Goal: Information Seeking & Learning: Learn about a topic

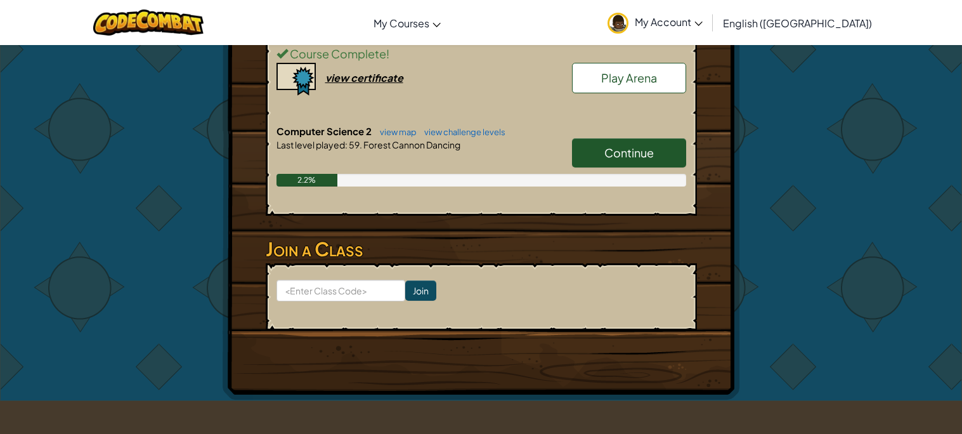
scroll to position [314, 0]
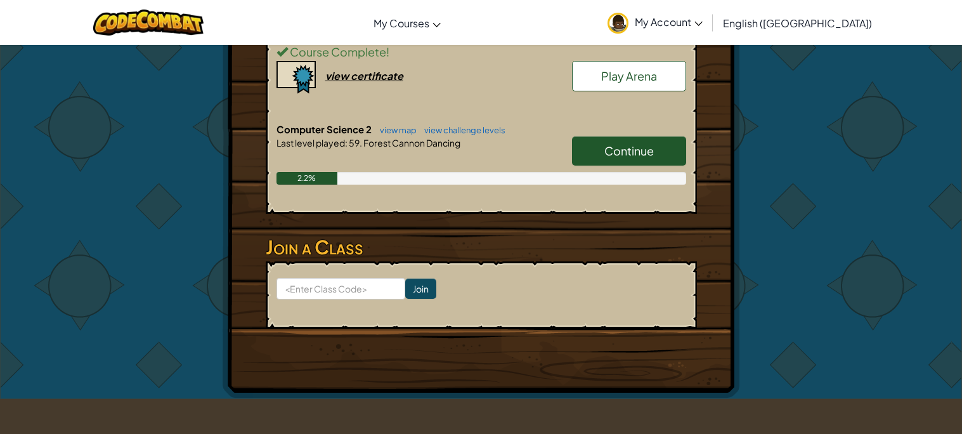
click at [627, 157] on span "Continue" at bounding box center [628, 150] width 49 height 15
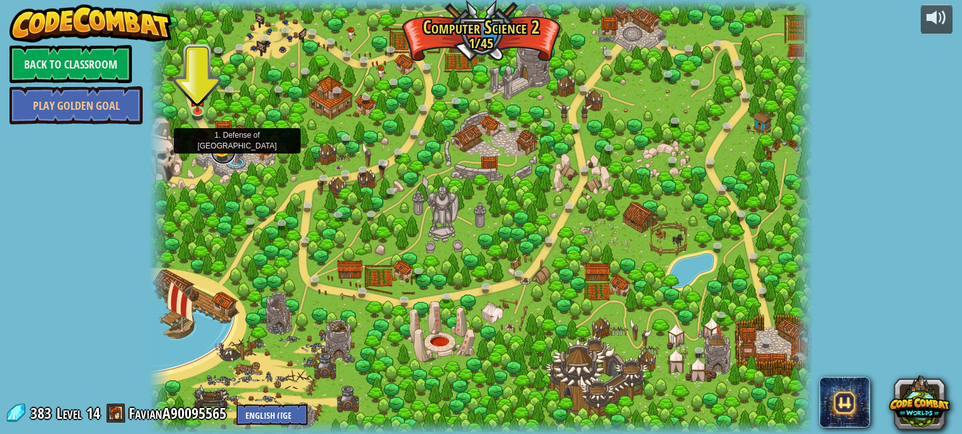
click at [224, 153] on link at bounding box center [222, 151] width 25 height 25
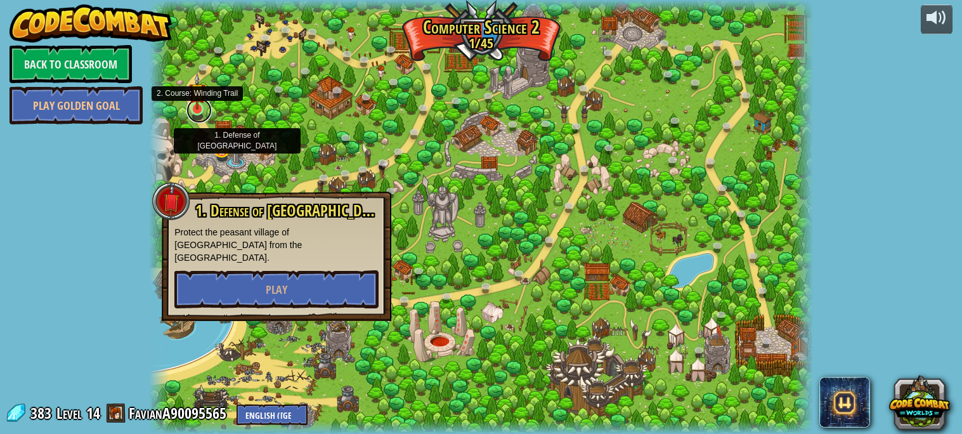
click at [201, 111] on link at bounding box center [198, 110] width 25 height 25
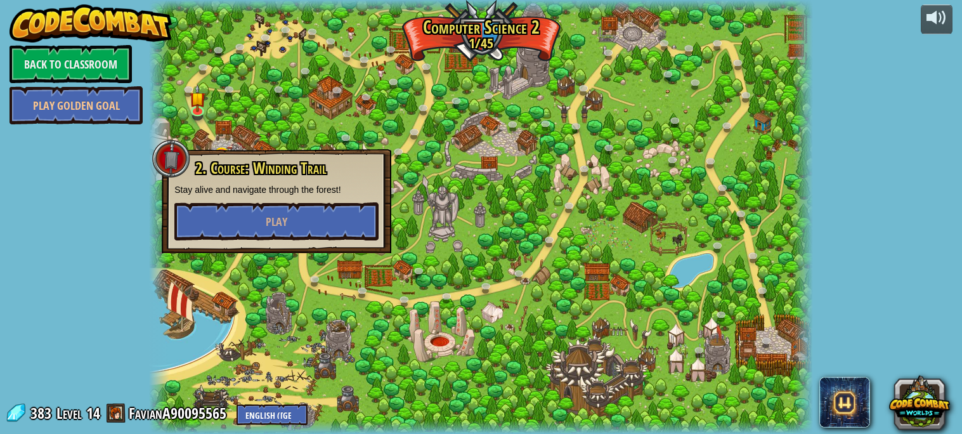
click at [332, 108] on div at bounding box center [480, 217] width 663 height 434
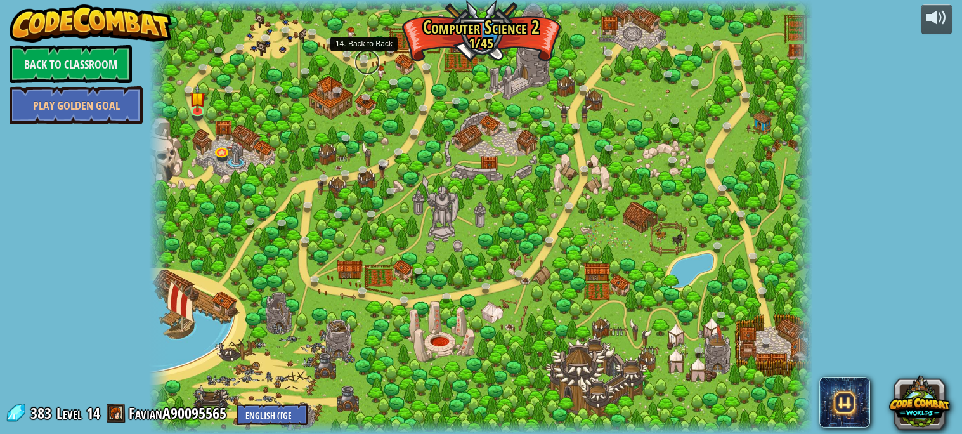
click at [359, 59] on link at bounding box center [366, 61] width 25 height 25
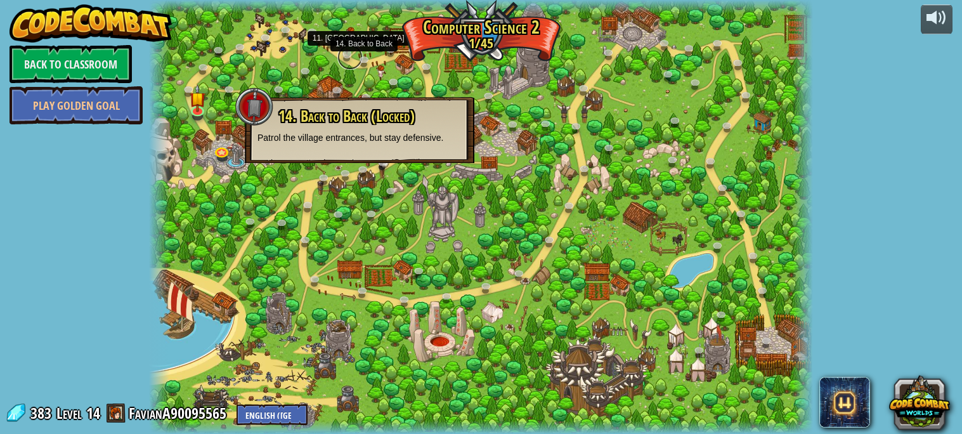
click at [340, 55] on link at bounding box center [349, 56] width 25 height 25
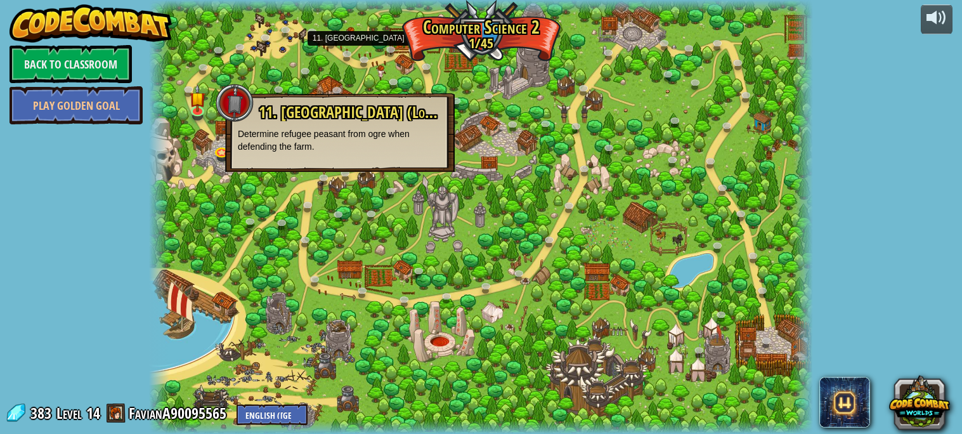
click at [329, 81] on div at bounding box center [480, 217] width 663 height 434
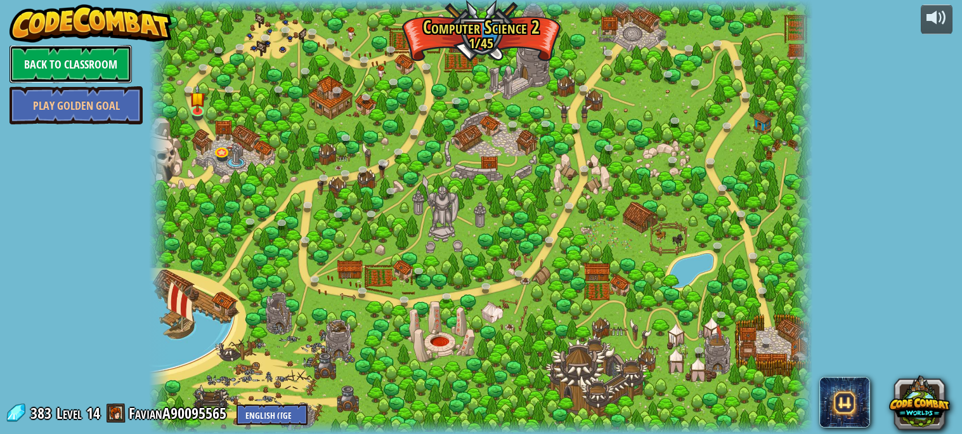
click at [40, 63] on link "Back to Classroom" at bounding box center [71, 64] width 122 height 38
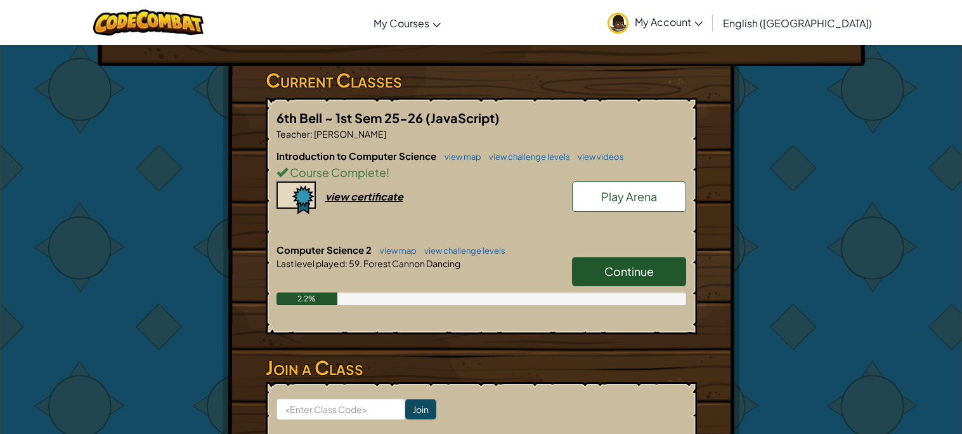
scroll to position [188, 0]
